Goal: Information Seeking & Learning: Check status

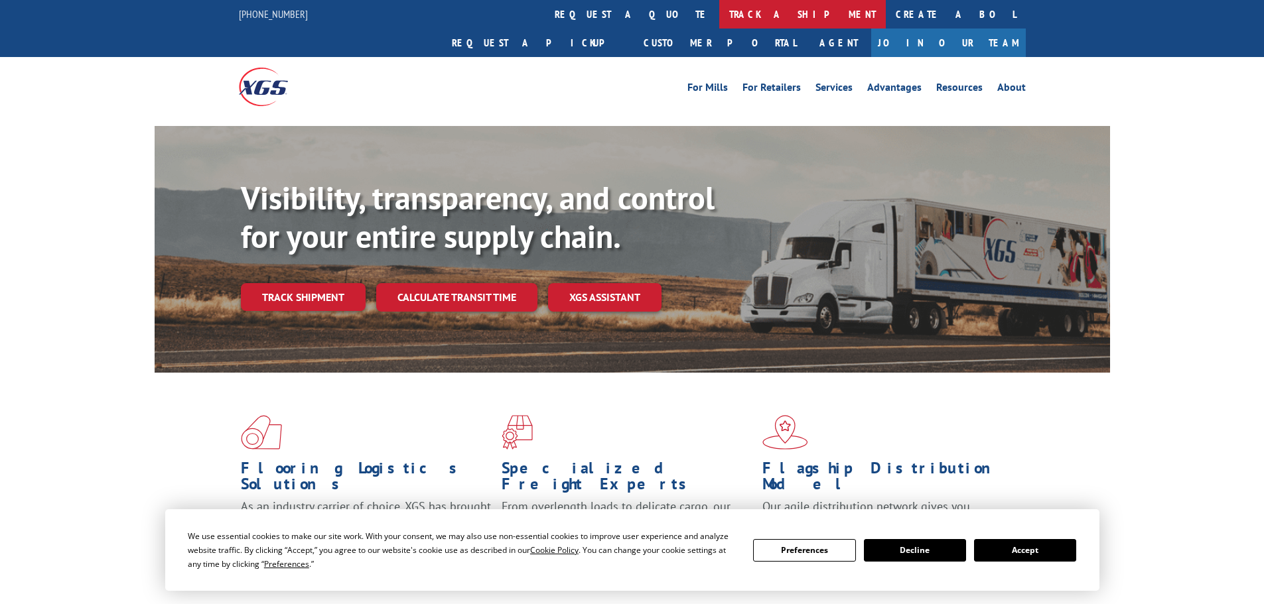
click at [719, 15] on link "track a shipment" at bounding box center [802, 14] width 166 height 29
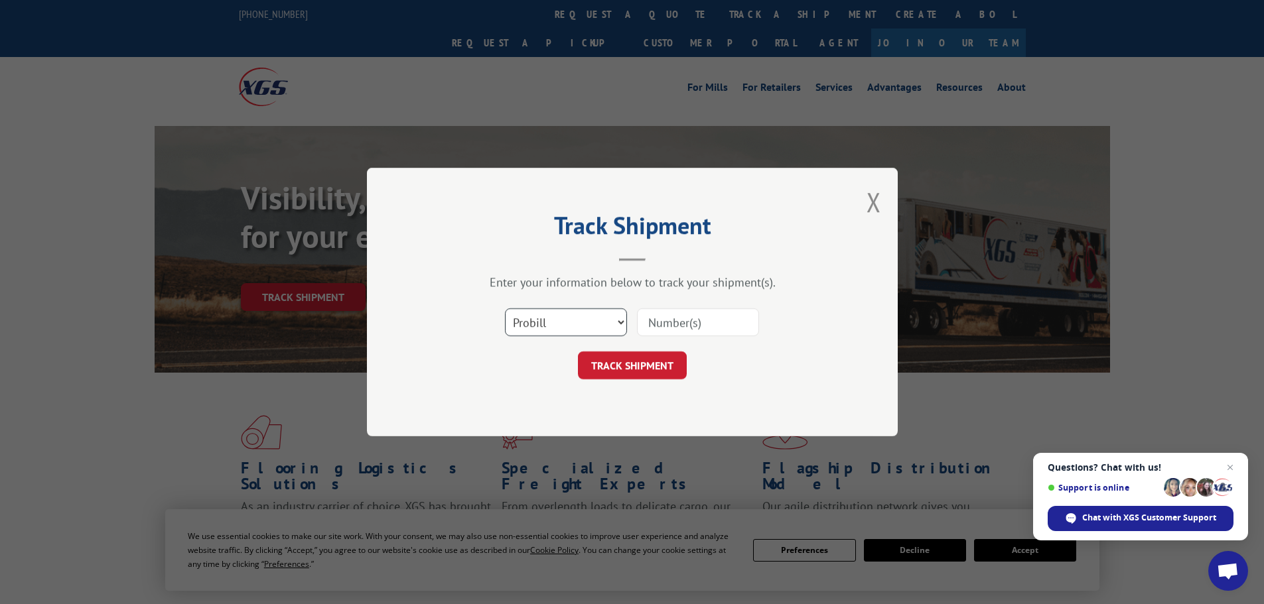
drag, startPoint x: 562, startPoint y: 313, endPoint x: 533, endPoint y: 333, distance: 35.9
click at [556, 316] on select "Select category... Probill BOL PO" at bounding box center [566, 322] width 122 height 28
select select "bol"
click at [505, 308] on select "Select category... Probill BOL PO" at bounding box center [566, 322] width 122 height 28
click at [659, 314] on input at bounding box center [698, 322] width 122 height 28
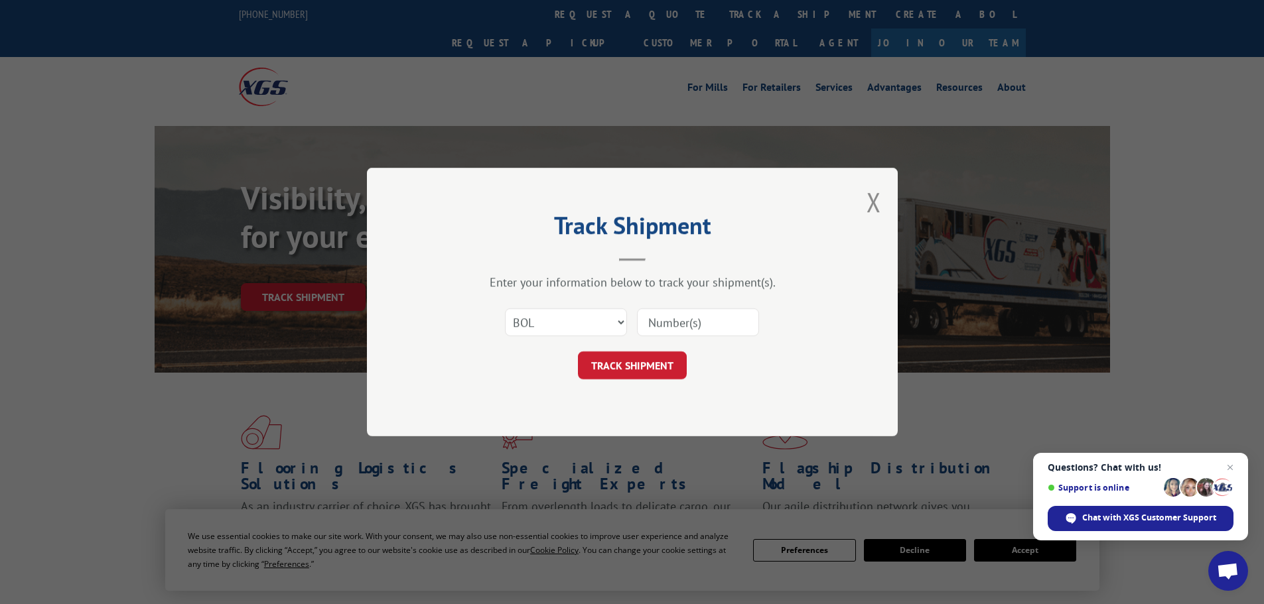
paste input "7077862"
type input "7077862"
click at [643, 364] on button "TRACK SHIPMENT" at bounding box center [632, 366] width 109 height 28
